Goal: Transaction & Acquisition: Purchase product/service

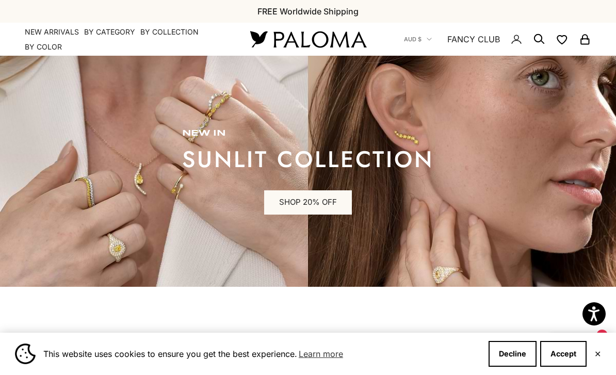
click at [110, 32] on summary "By Category" at bounding box center [109, 32] width 51 height 10
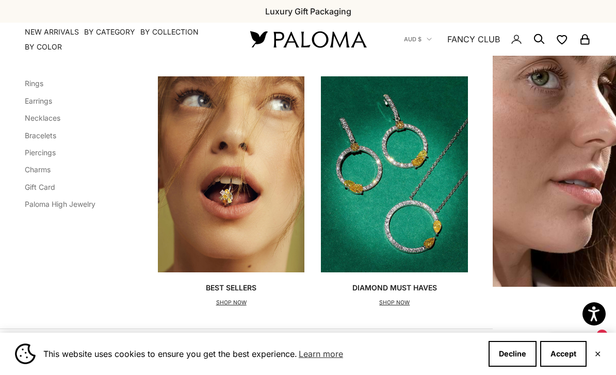
click at [35, 103] on link "Earrings" at bounding box center [38, 100] width 27 height 9
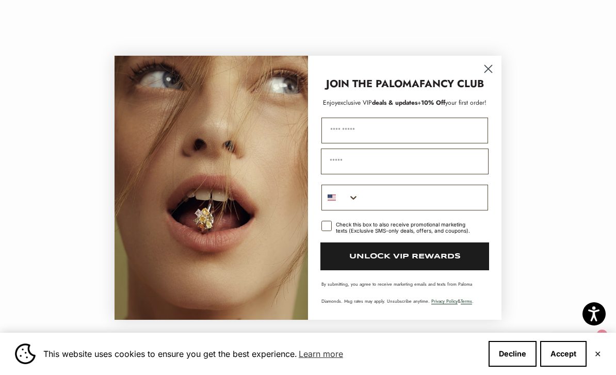
scroll to position [1023, 0]
click at [486, 77] on circle "Close dialog" at bounding box center [488, 68] width 17 height 17
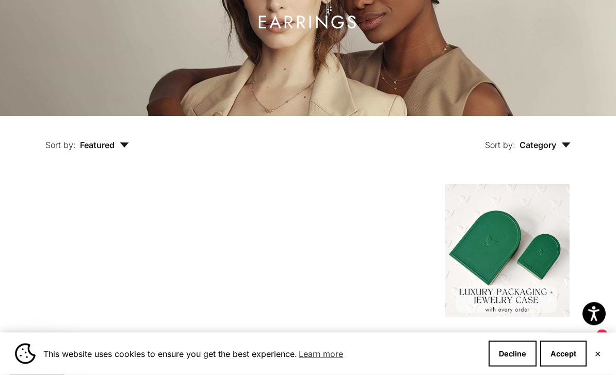
scroll to position [127, 0]
click at [573, 159] on button "Sort by: Category" at bounding box center [527, 137] width 133 height 43
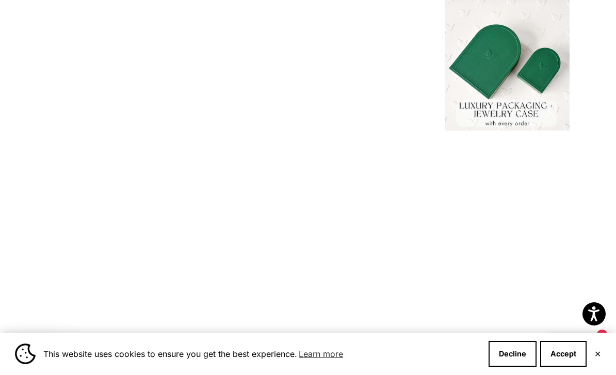
scroll to position [0, 0]
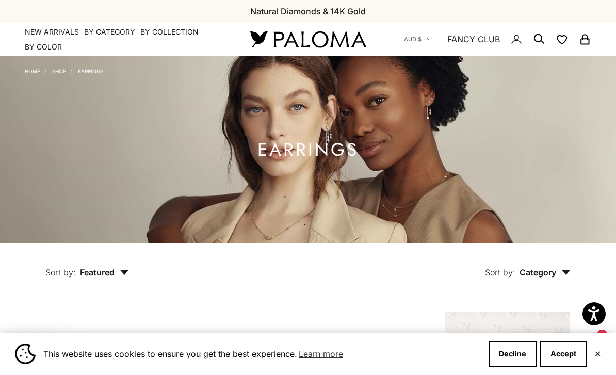
click at [533, 39] on icon "Secondary navigation" at bounding box center [539, 39] width 12 height 12
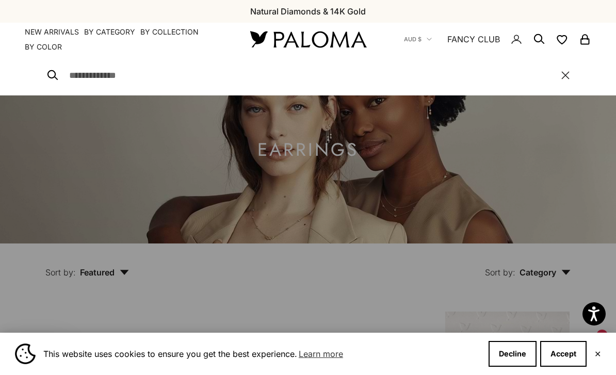
click at [84, 73] on input "Search" at bounding box center [310, 75] width 482 height 14
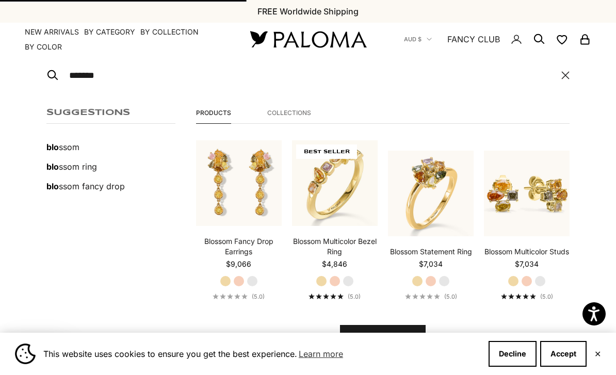
type input "*******"
click at [382, 336] on button "View all results" at bounding box center [383, 337] width 86 height 25
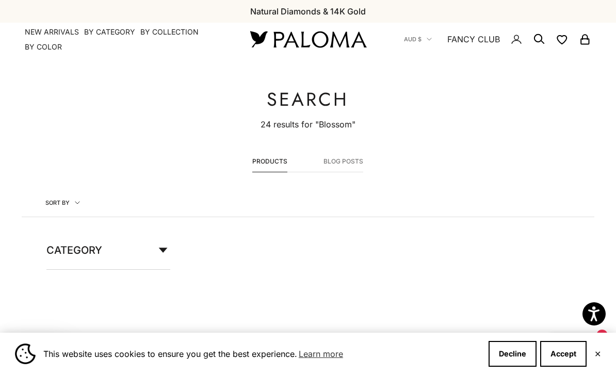
click at [542, 38] on circle "Secondary navigation" at bounding box center [538, 38] width 10 height 10
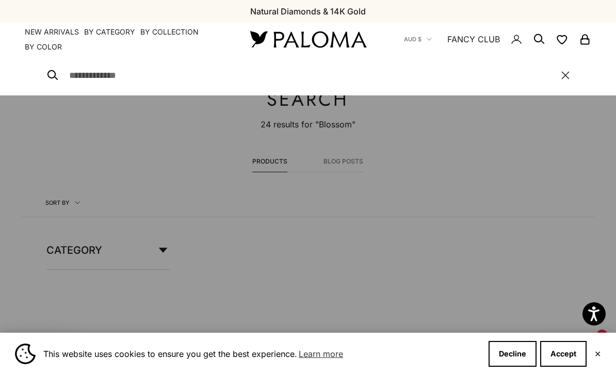
click at [99, 75] on input "Search" at bounding box center [310, 75] width 482 height 14
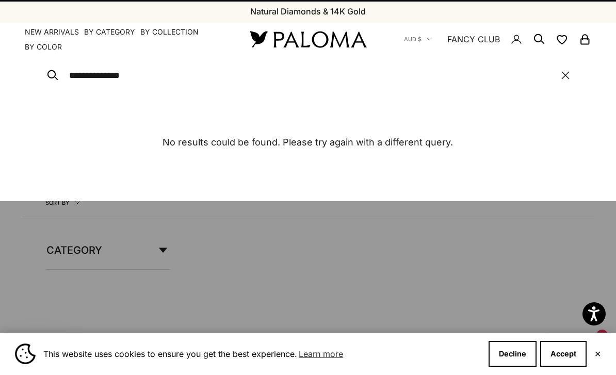
type input "**********"
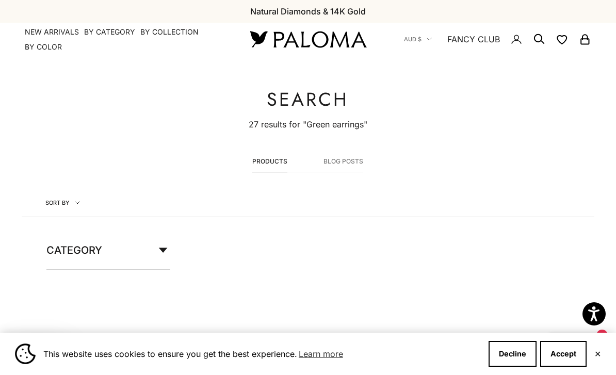
click at [544, 34] on icon "Secondary navigation" at bounding box center [539, 39] width 12 height 12
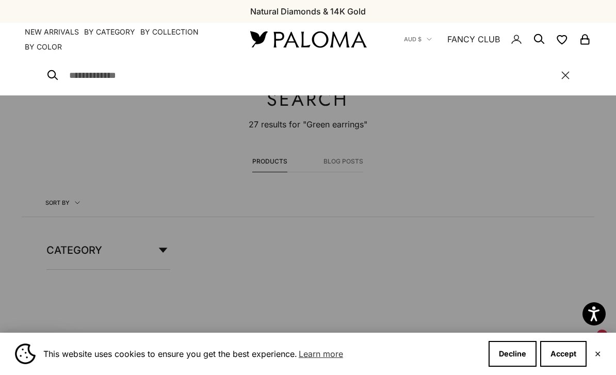
click at [100, 78] on input "Search" at bounding box center [310, 75] width 482 height 14
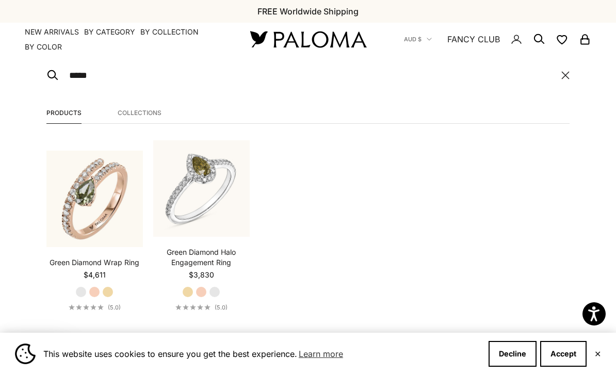
type input "*****"
click at [307, 347] on button "View all results" at bounding box center [308, 348] width 86 height 25
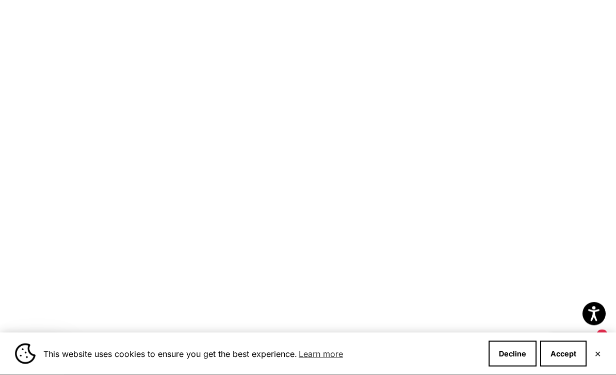
scroll to position [1119, 0]
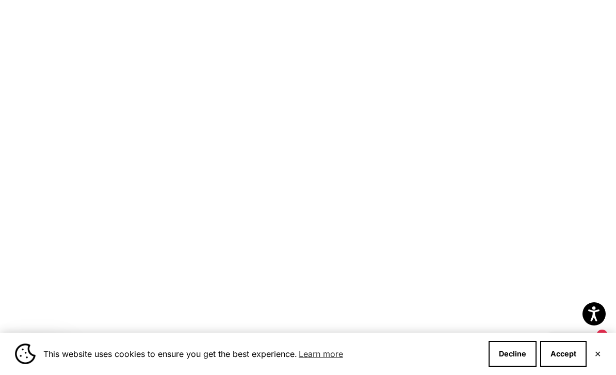
click at [555, 356] on button "Accept" at bounding box center [563, 354] width 46 height 26
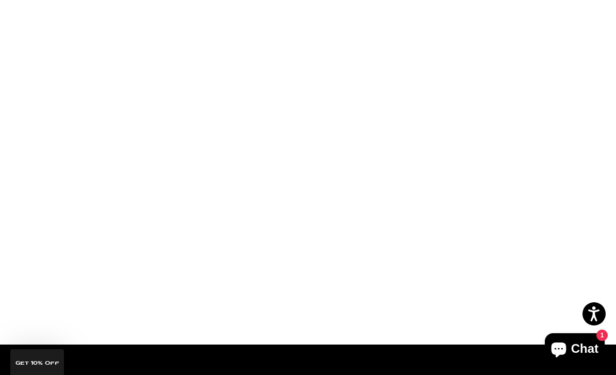
scroll to position [1119, 0]
